Goal: Task Accomplishment & Management: Manage account settings

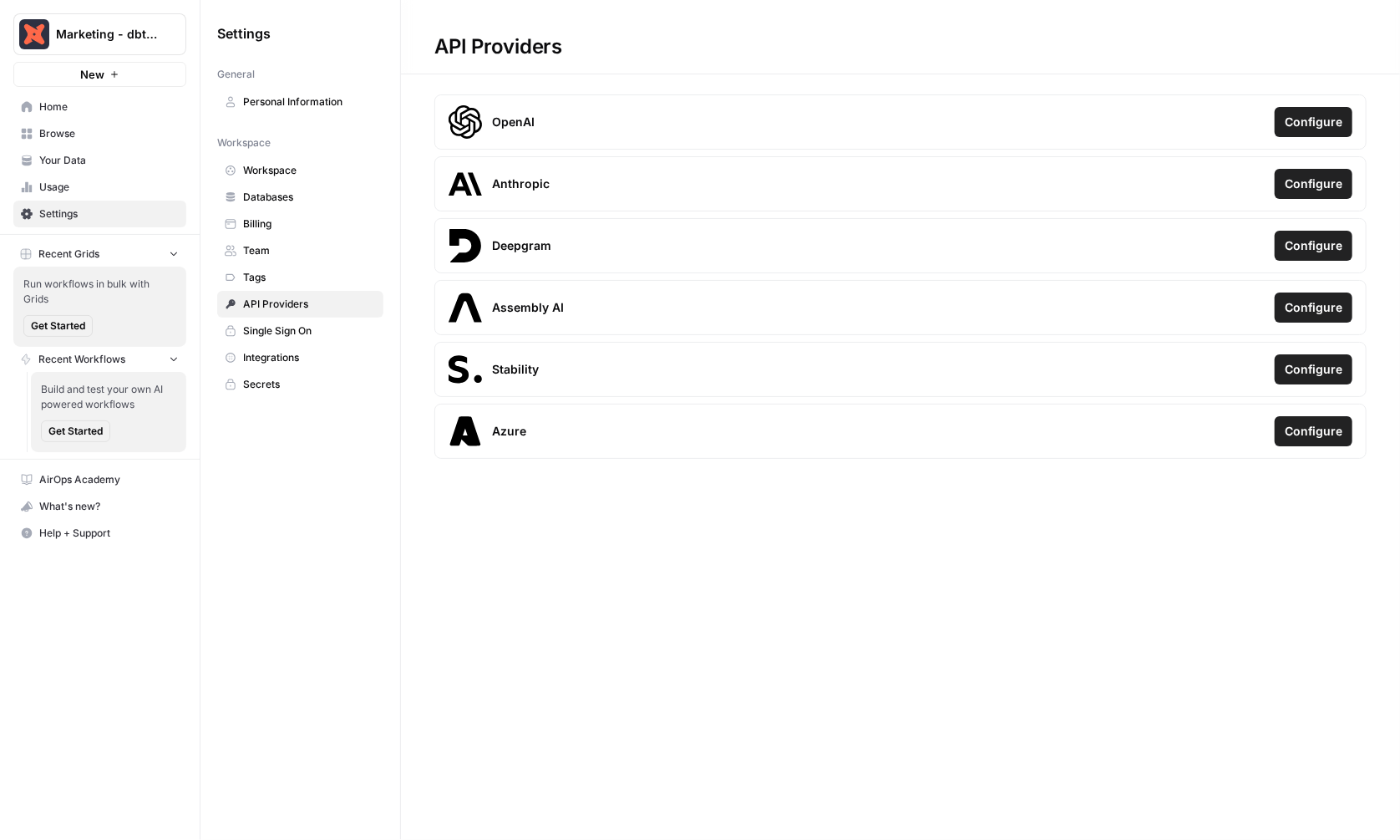
click at [794, 54] on h1 "API Providers" at bounding box center [900, 37] width 999 height 74
click at [1300, 120] on span "Configure" at bounding box center [1314, 122] width 58 height 17
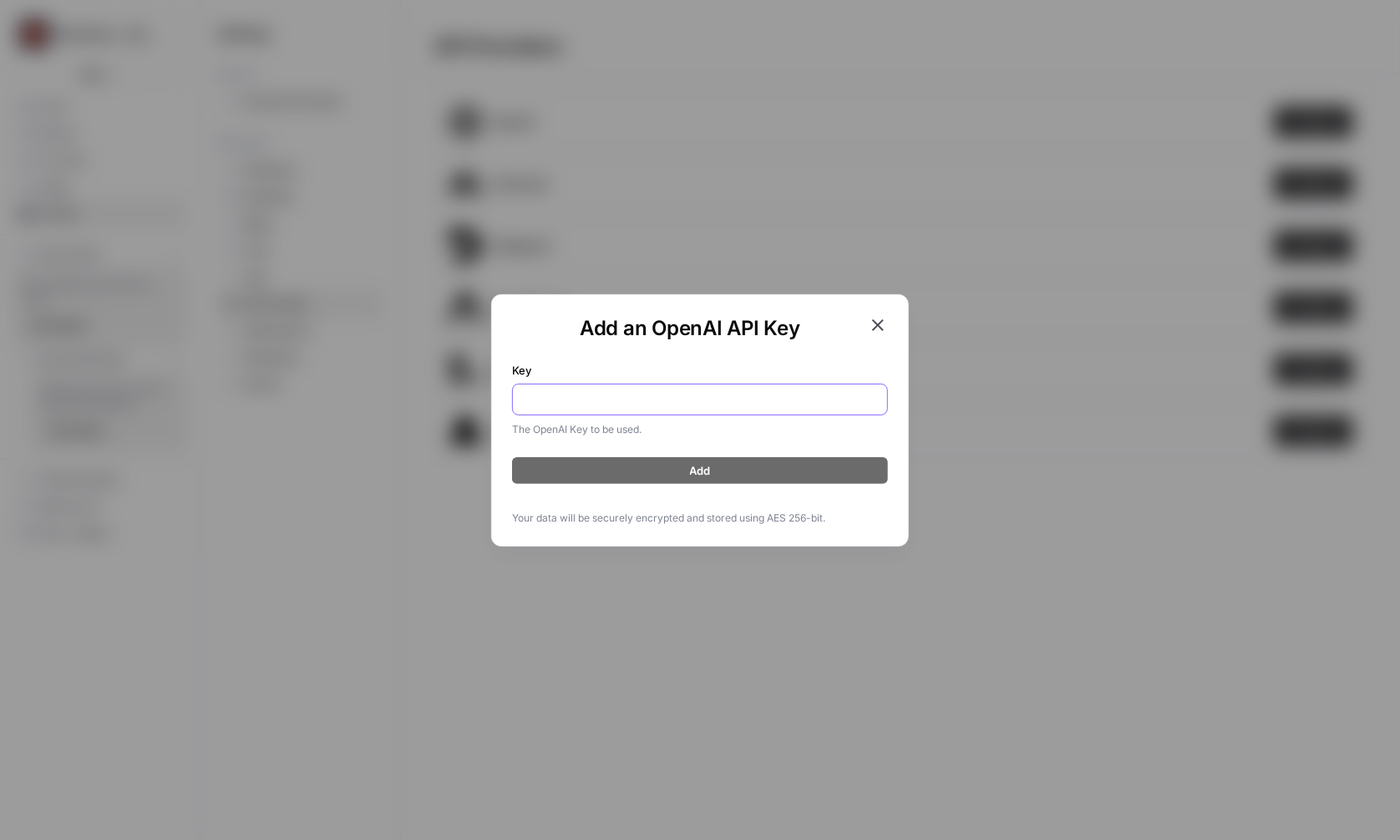
click at [586, 391] on input "Key" at bounding box center [700, 399] width 354 height 17
paste input "sk-proj-Nxrb4DNmub7g4Dq_rfRiSBjrDOKeW48tiect-82W-GsMPVUxiXsdDDv9IRvj5m5O5VFNjHa…"
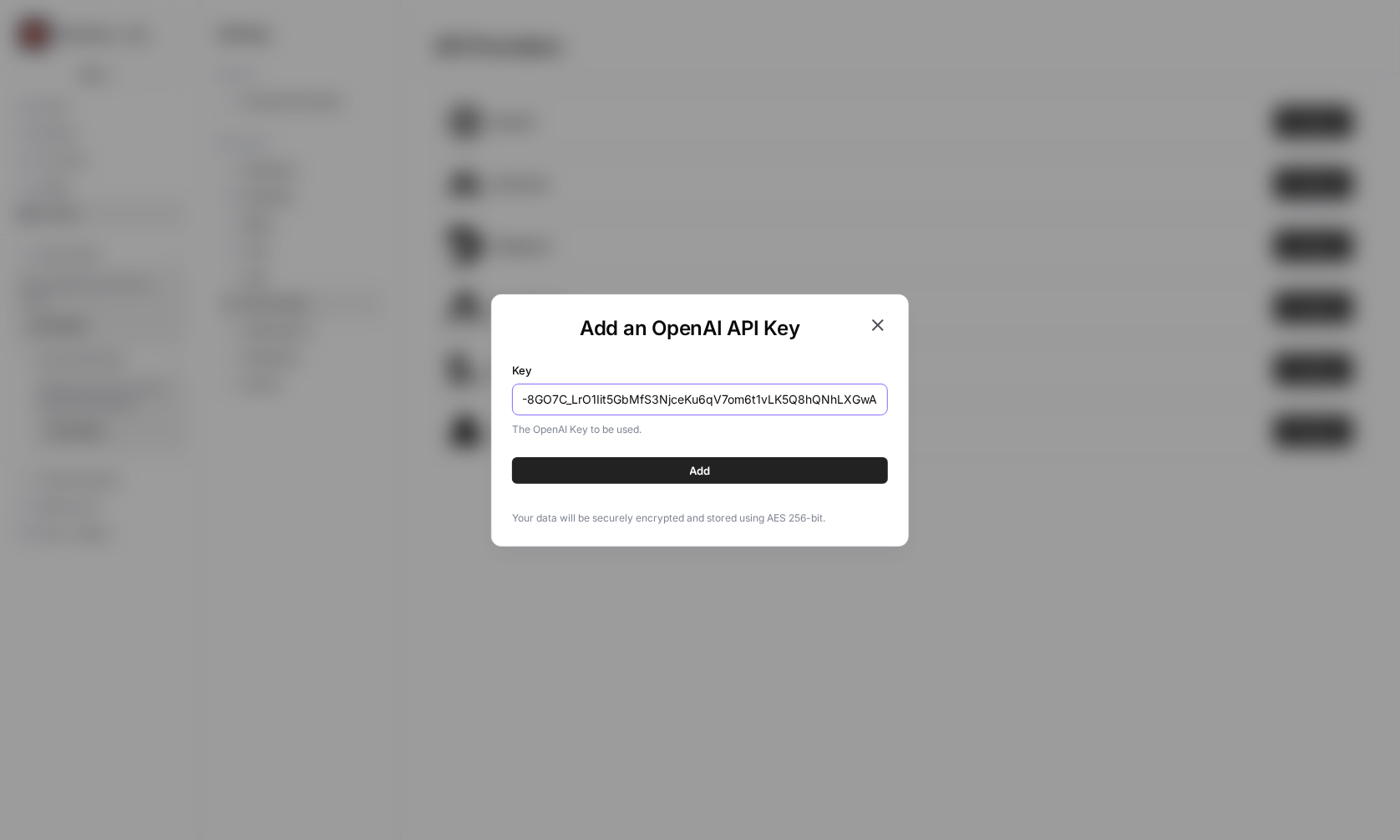
type input "sk-proj-Nxrb4DNmub7g4Dq_rfRiSBjrDOKeW48tiect-82W-GsMPVUxiXsdDDv9IRvj5m5O5VFNjHa…"
click at [724, 476] on button "Add" at bounding box center [700, 470] width 376 height 27
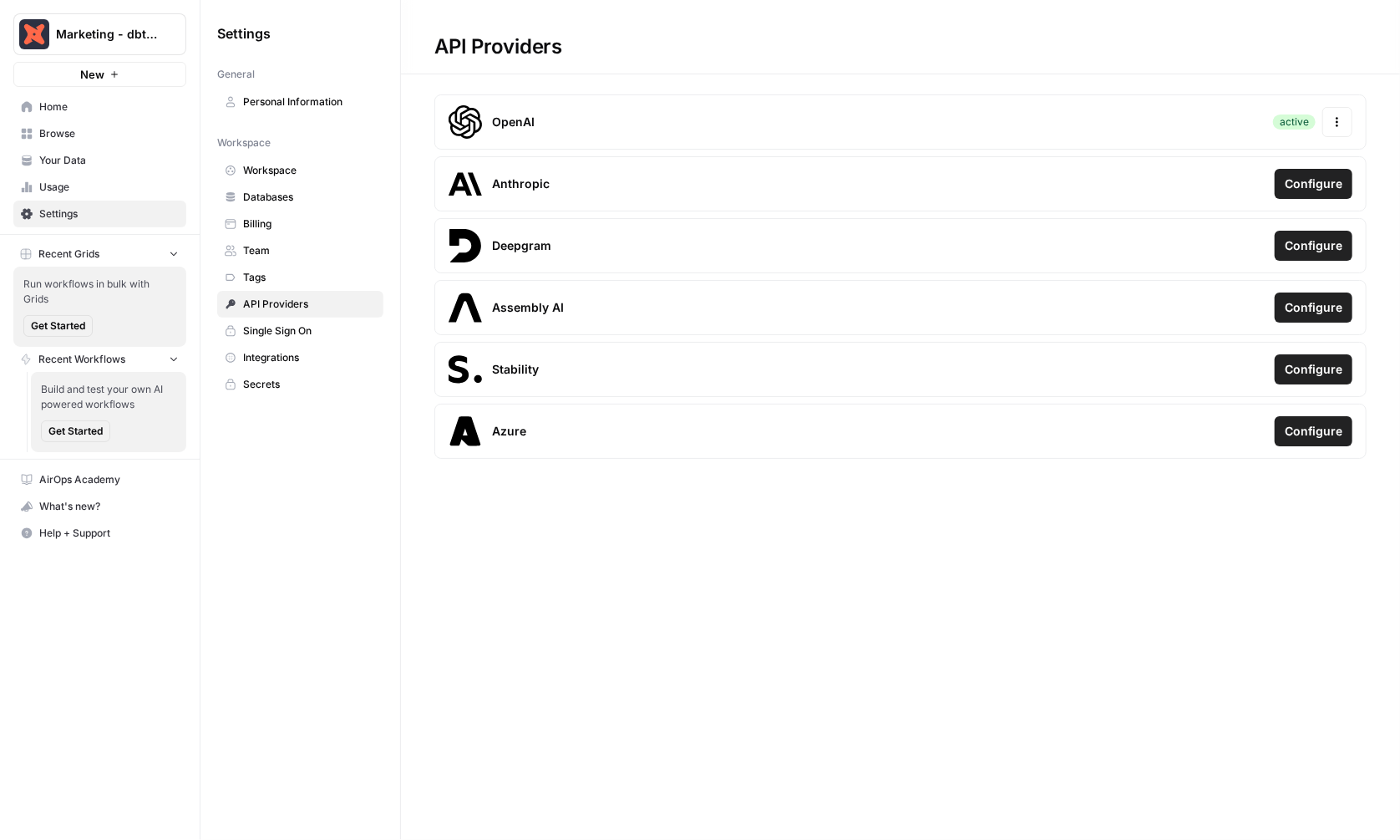
click at [1319, 184] on span "Configure" at bounding box center [1314, 184] width 58 height 17
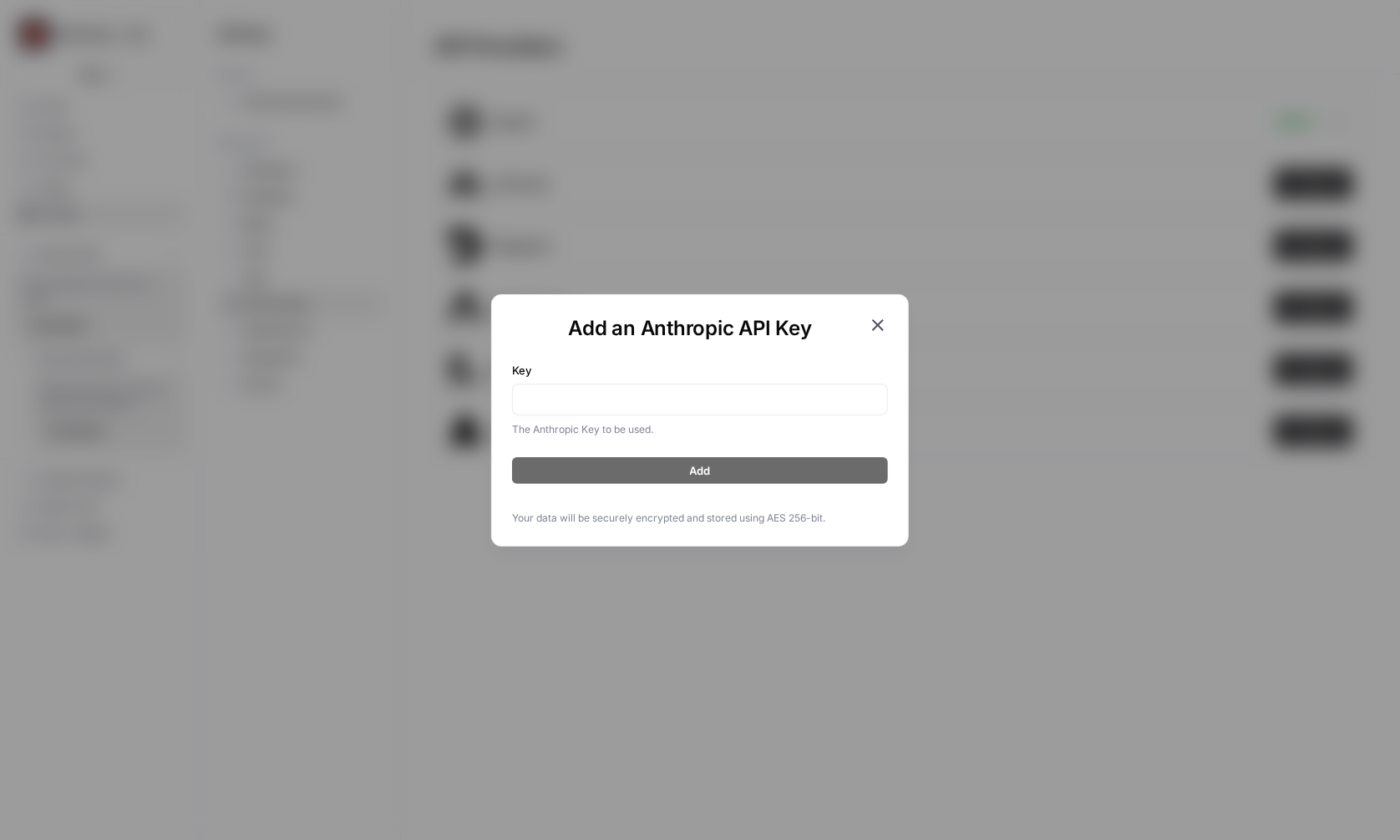
click at [699, 437] on form "Key The Anthropic Key to be used. Add" at bounding box center [700, 417] width 376 height 136
click at [883, 322] on icon "button" at bounding box center [878, 326] width 20 height 20
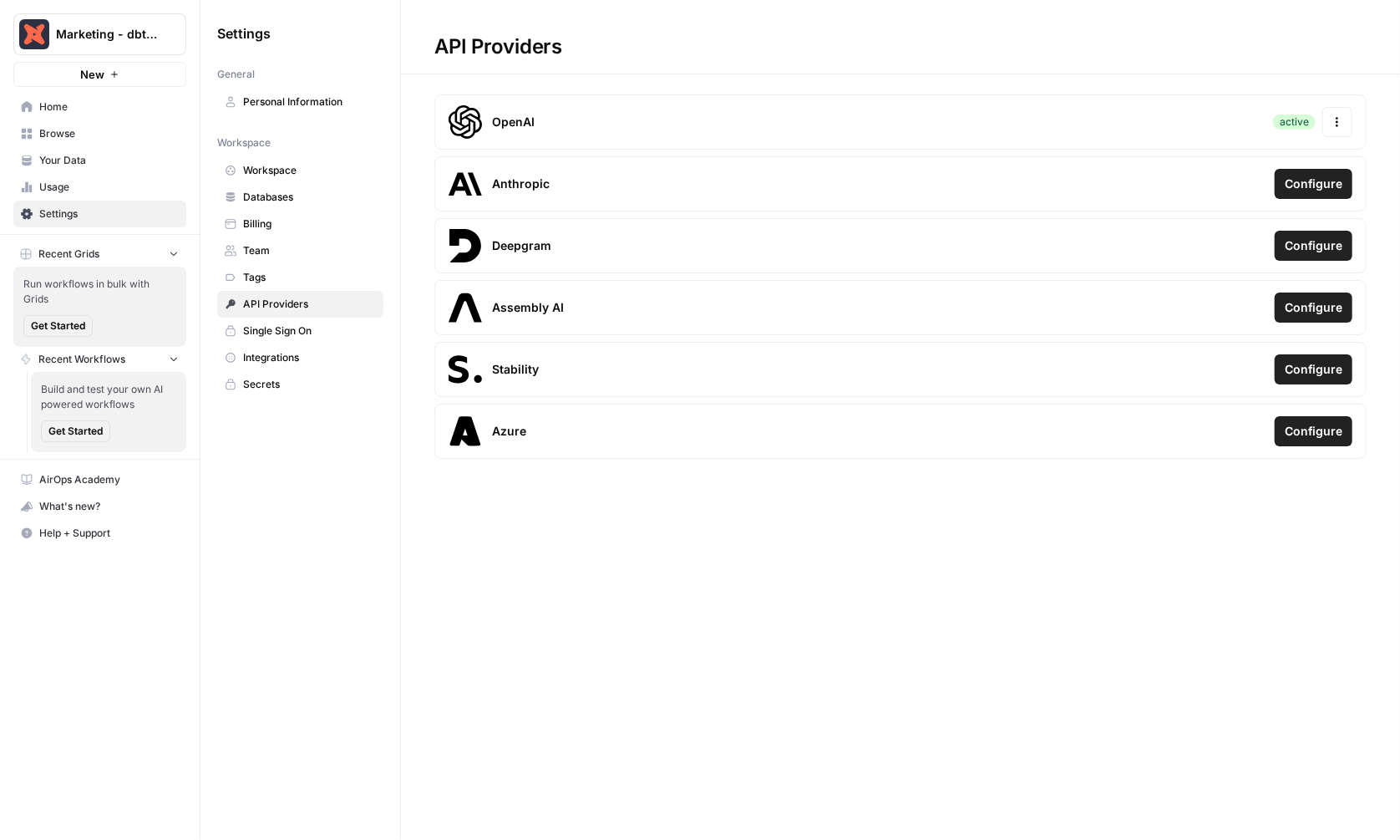
click at [284, 167] on span "Workspace" at bounding box center [309, 170] width 133 height 15
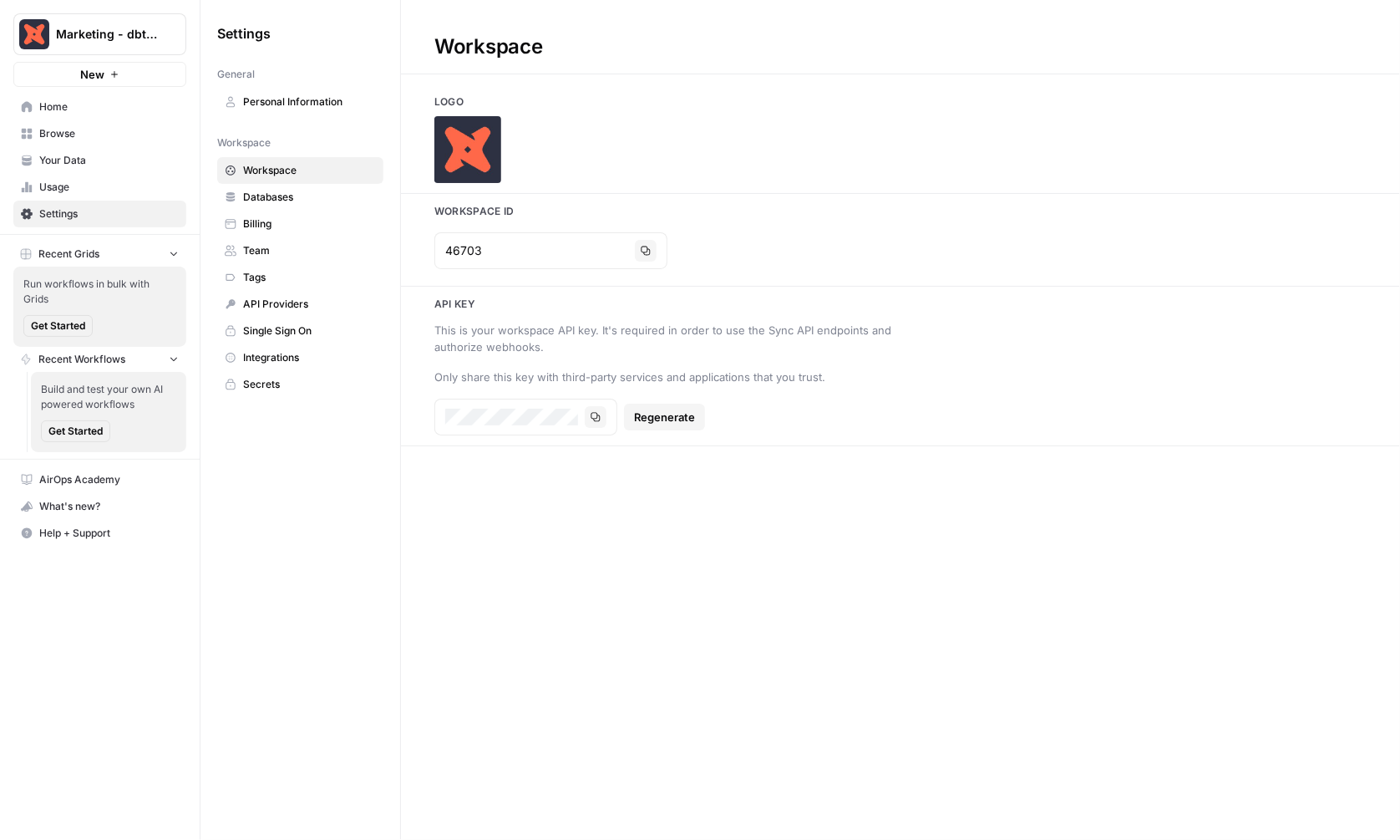
click at [276, 195] on span "Databases" at bounding box center [309, 197] width 133 height 15
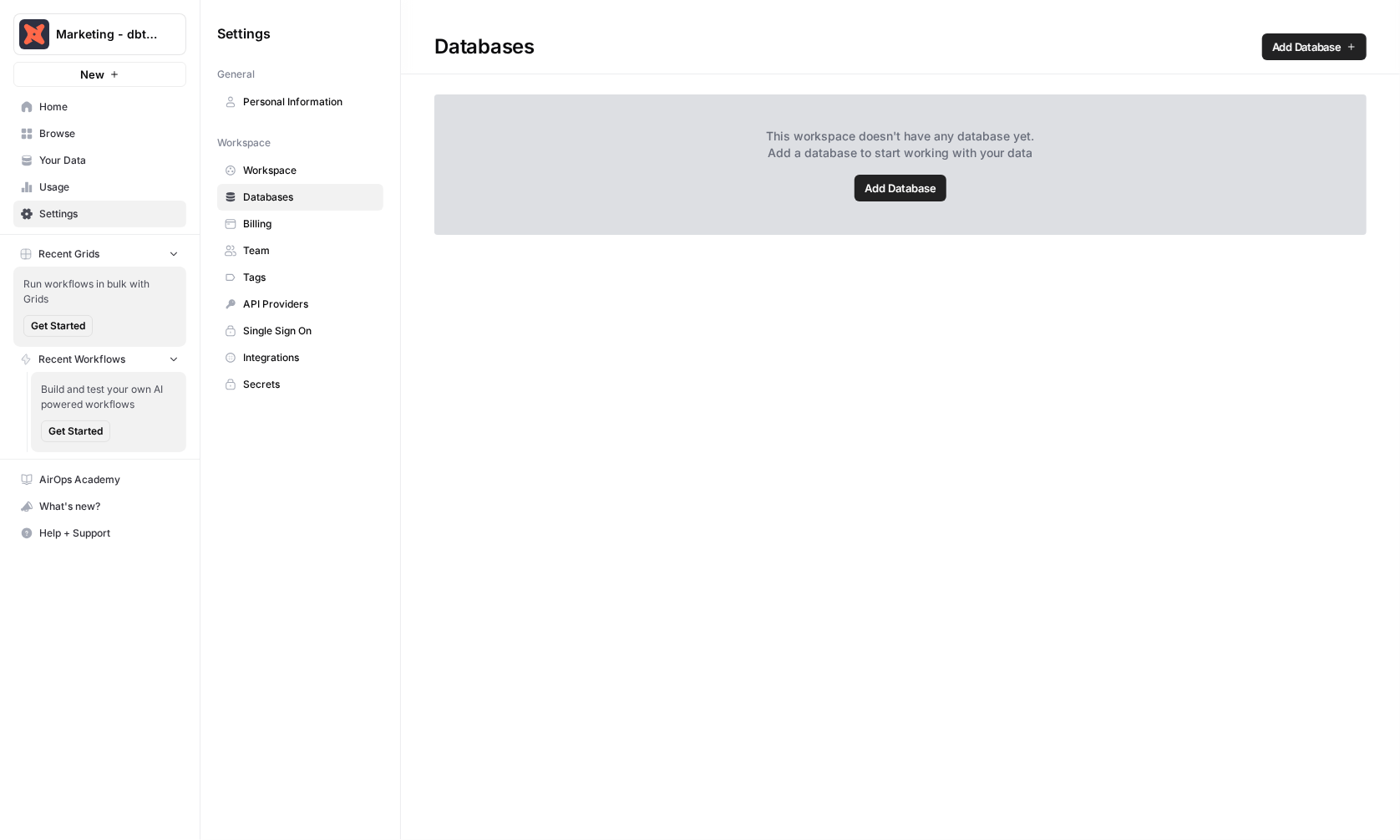
click at [271, 363] on span "Integrations" at bounding box center [309, 357] width 133 height 15
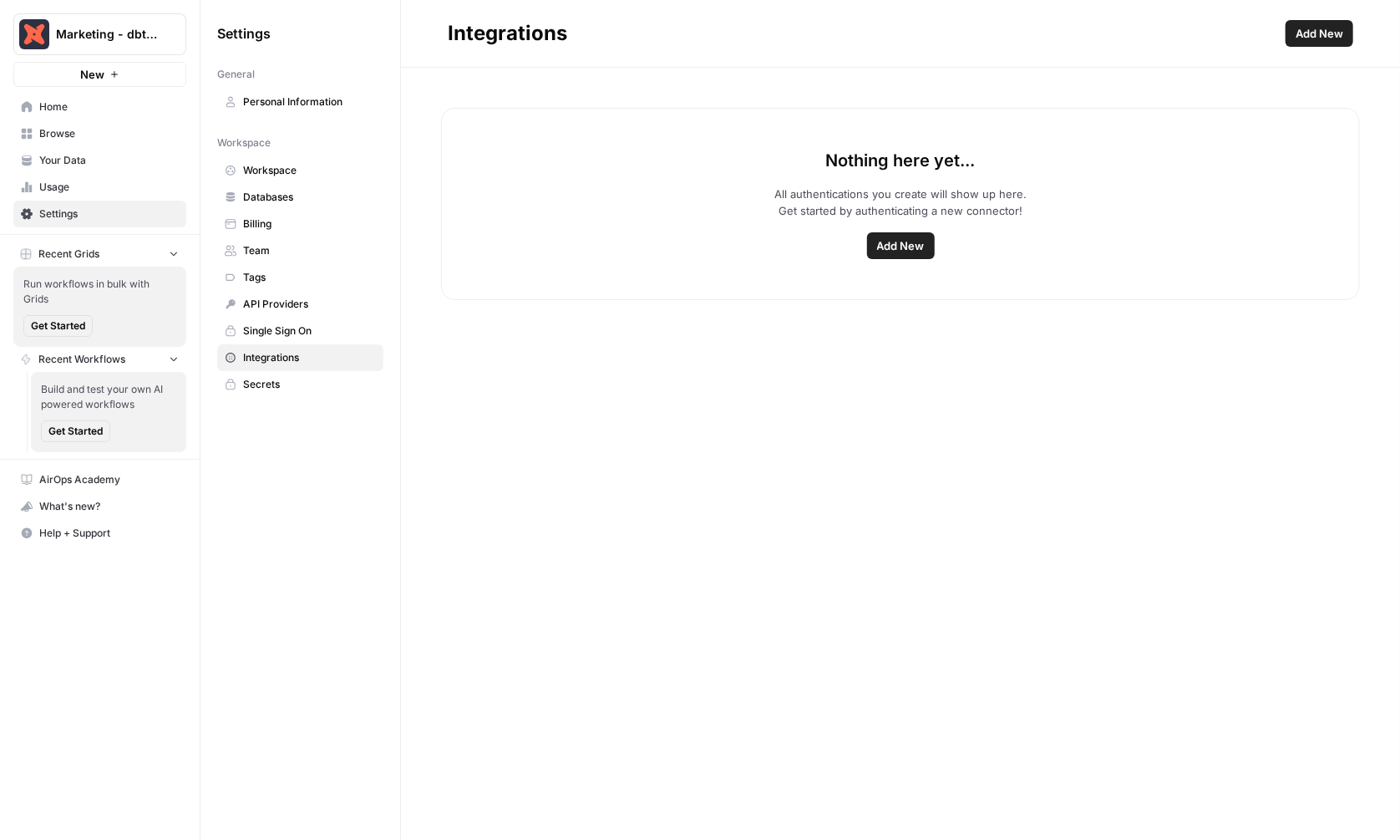
click at [913, 246] on span "Add New" at bounding box center [900, 246] width 47 height 17
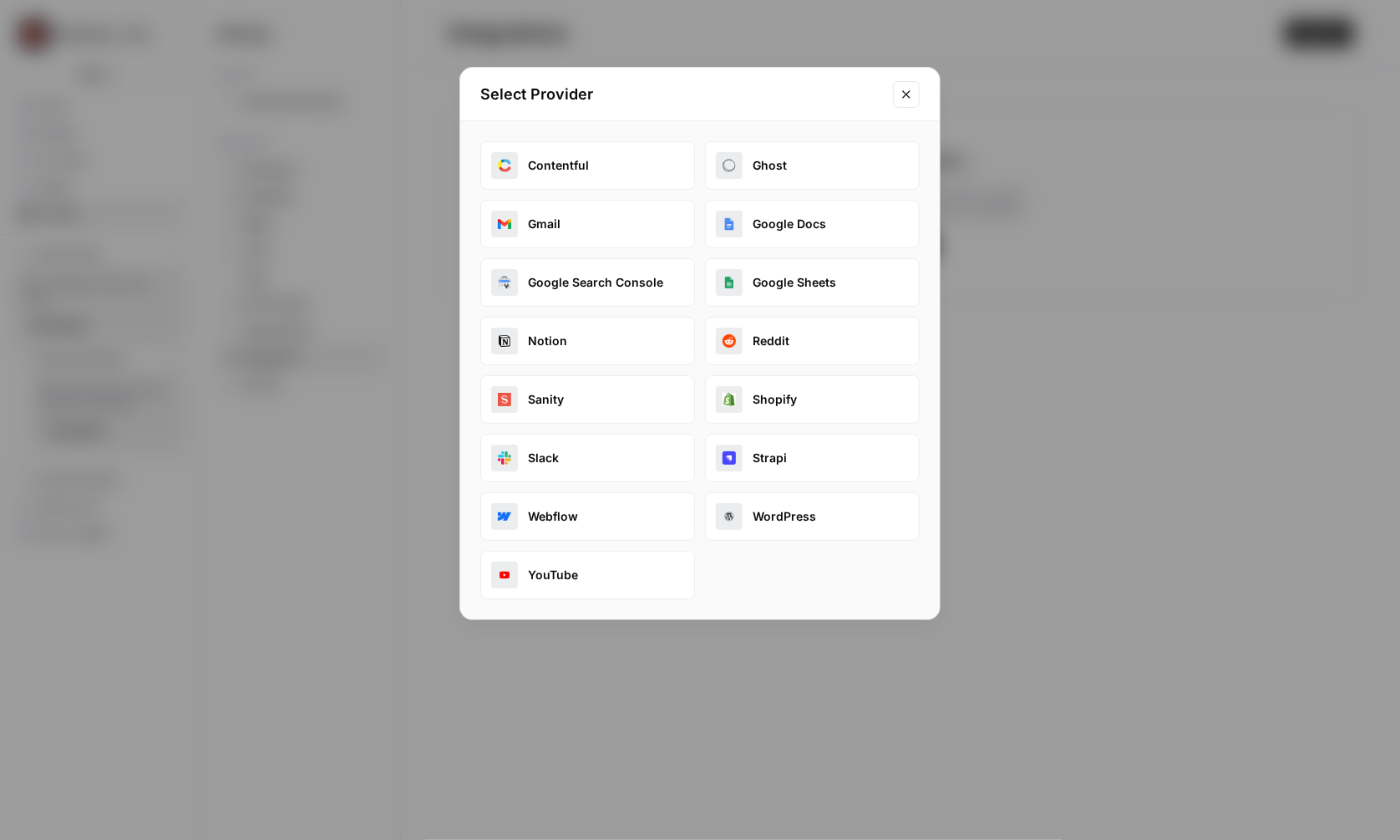
click at [905, 87] on icon "Close modal" at bounding box center [906, 94] width 13 height 13
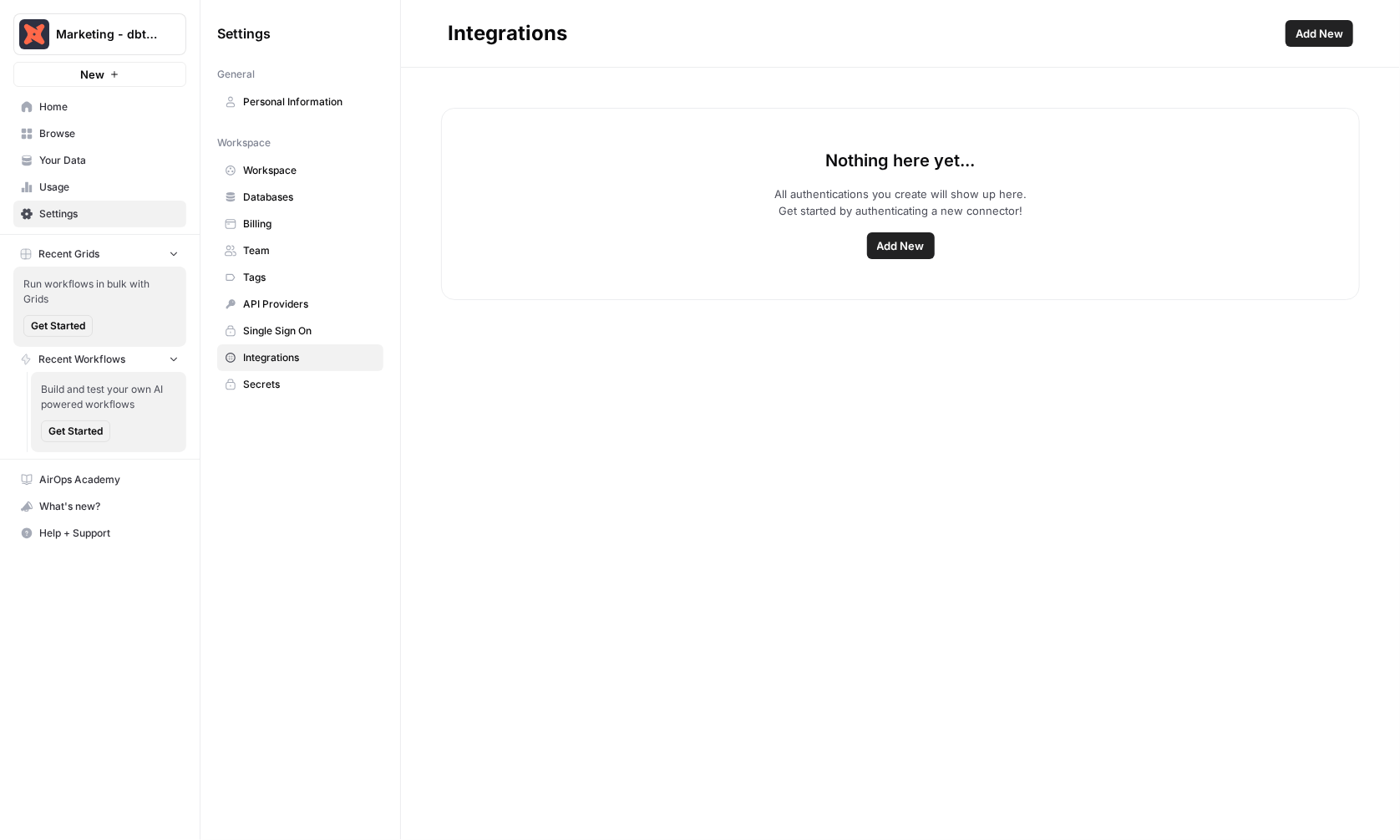
click at [283, 248] on span "Team" at bounding box center [309, 250] width 133 height 15
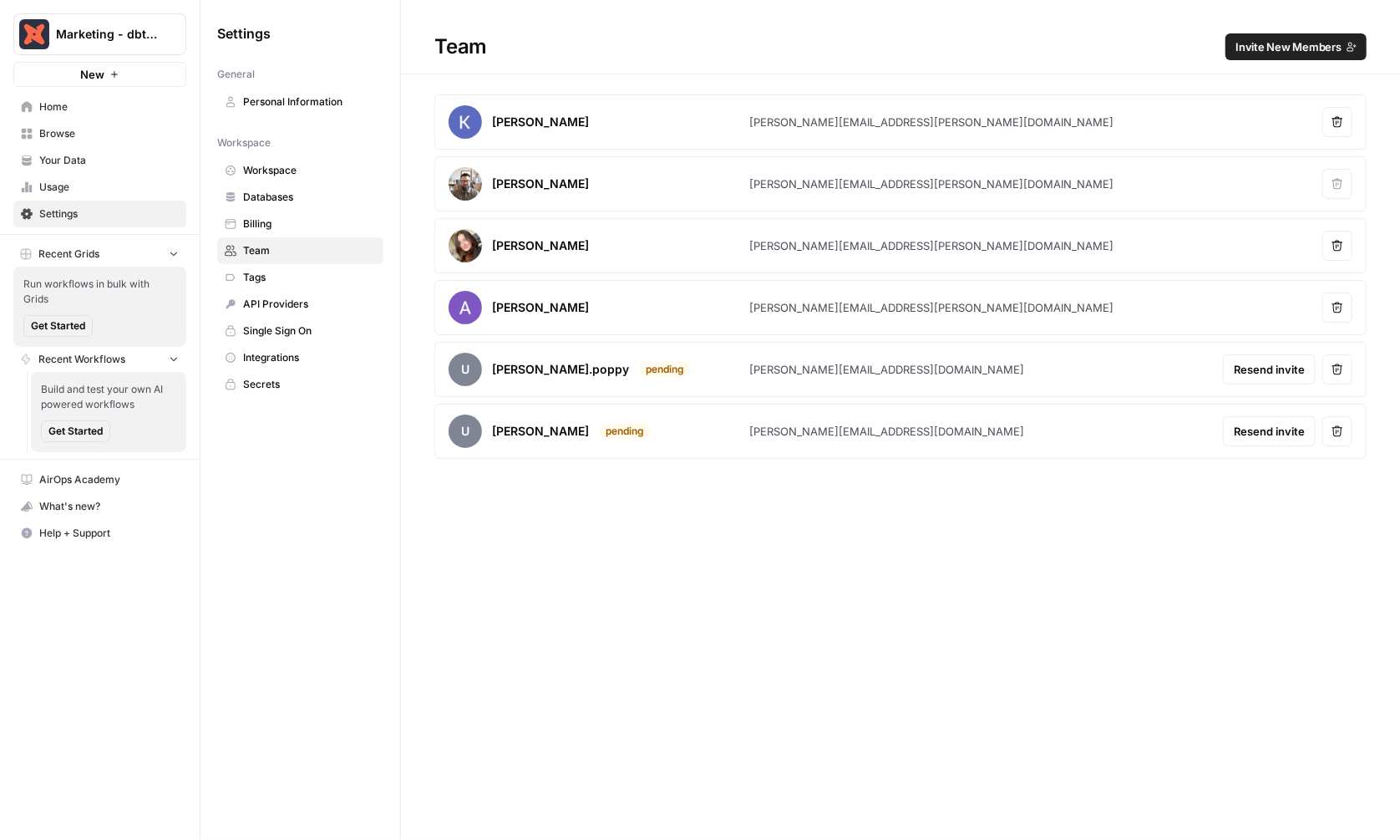
click at [267, 220] on span "Billing" at bounding box center [309, 224] width 133 height 15
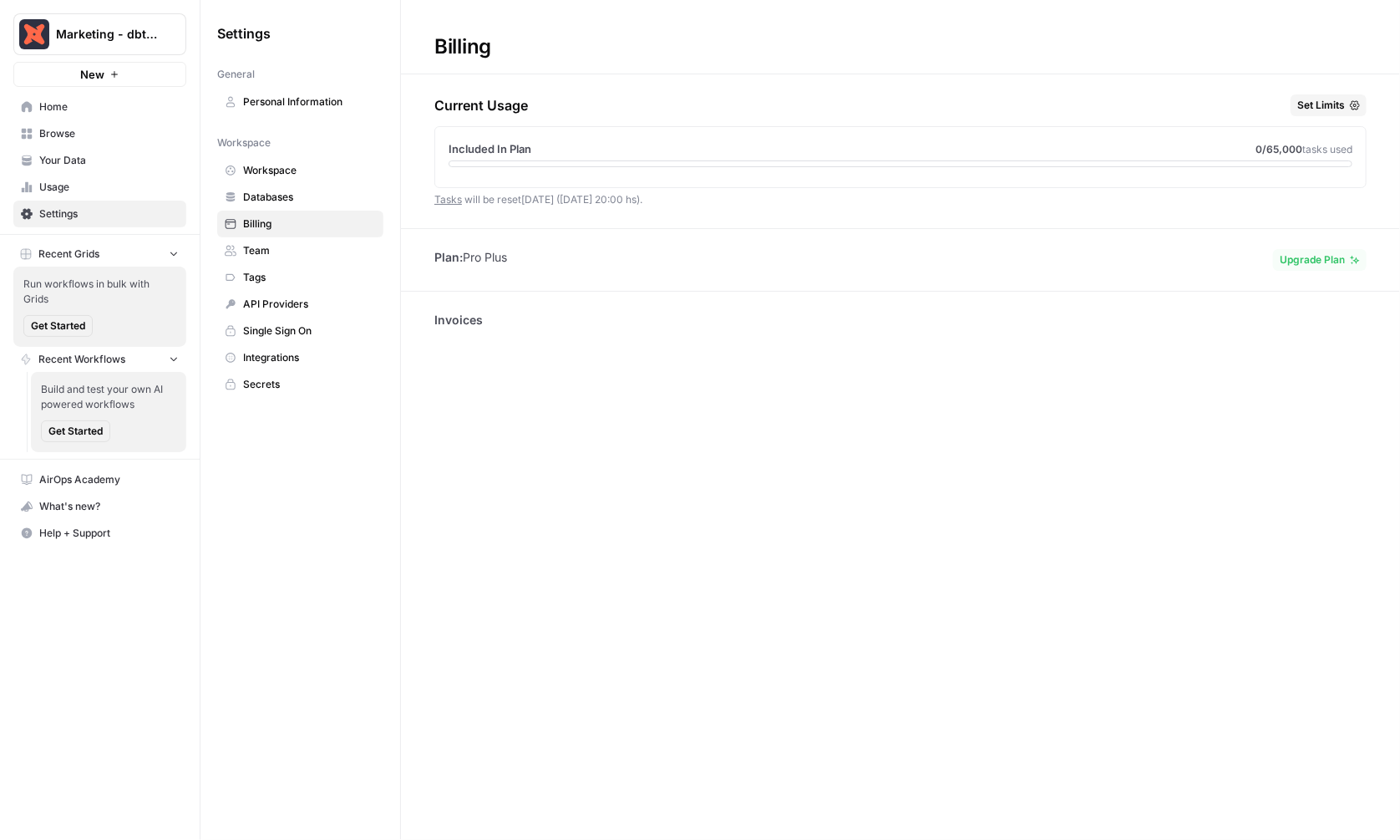
click at [1039, 280] on div "Billing Current Usage Set Limits Included In Plan 0 /65,000 tasks used Tasks wi…" at bounding box center [900, 420] width 999 height 840
click at [97, 107] on span "Home" at bounding box center [109, 107] width 140 height 15
